Goal: Task Accomplishment & Management: Manage account settings

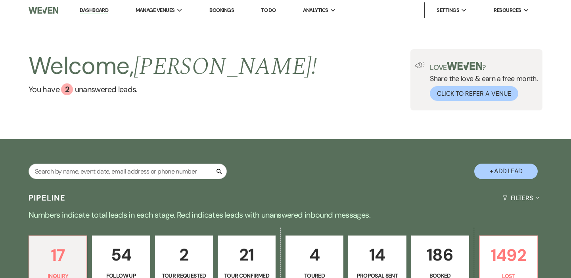
click at [103, 10] on link "Dashboard" at bounding box center [94, 11] width 29 height 8
click at [163, 168] on input "text" at bounding box center [128, 170] width 198 height 15
type input "[PERSON_NAME]"
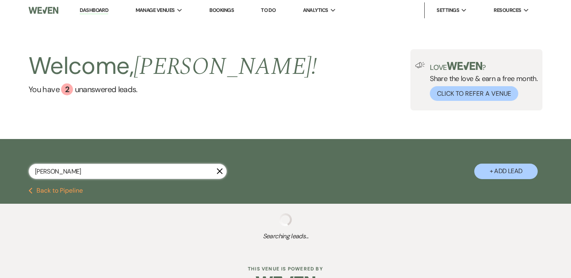
select select "4"
select select "8"
select select "6"
select select "8"
select select "4"
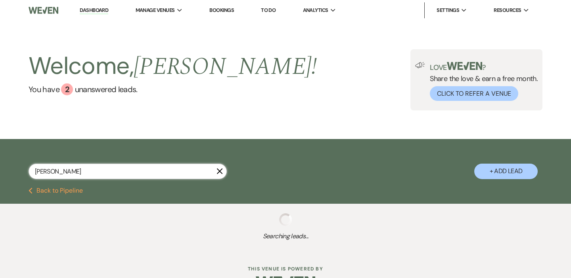
select select "8"
select select "7"
select select "8"
select select "5"
type input "[PERSON_NAME]"
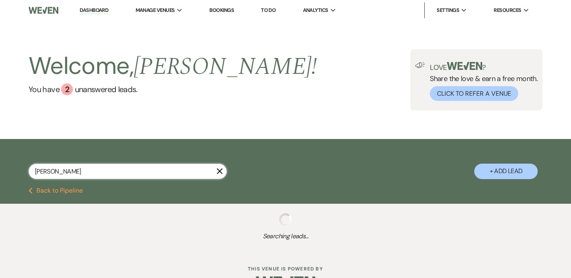
select select "4"
select select "8"
select select "6"
select select "8"
select select "4"
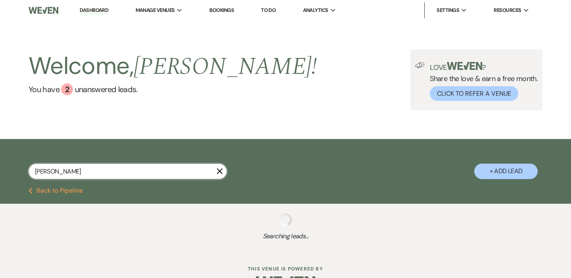
select select "8"
select select "7"
select select "8"
select select "5"
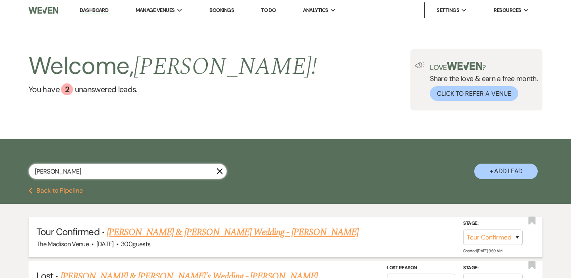
type input "[PERSON_NAME]"
click at [271, 230] on link "[PERSON_NAME] & [PERSON_NAME] Wedding - [PERSON_NAME]" at bounding box center [233, 232] width 252 height 14
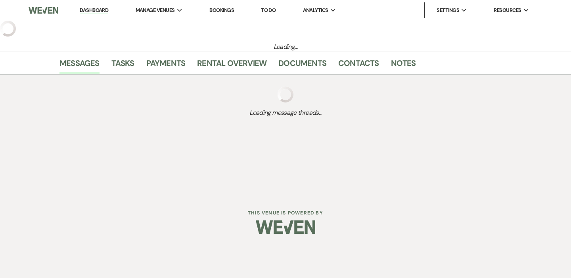
select select "4"
select select "5"
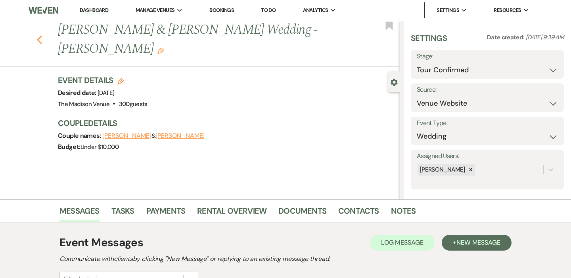
click at [40, 38] on icon "Previous" at bounding box center [40, 40] width 6 height 10
select select "4"
select select "8"
select select "6"
select select "8"
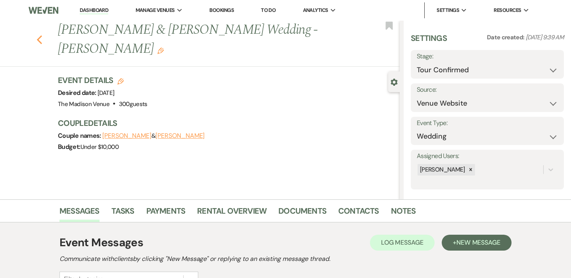
select select "4"
select select "8"
select select "7"
select select "8"
select select "5"
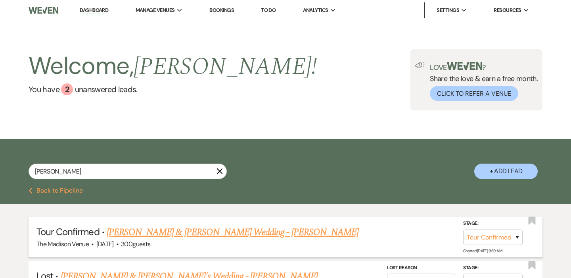
click at [124, 237] on link "[PERSON_NAME] & [PERSON_NAME] Wedding - [PERSON_NAME]" at bounding box center [233, 232] width 252 height 14
select select "4"
select select "5"
